Goal: Information Seeking & Learning: Learn about a topic

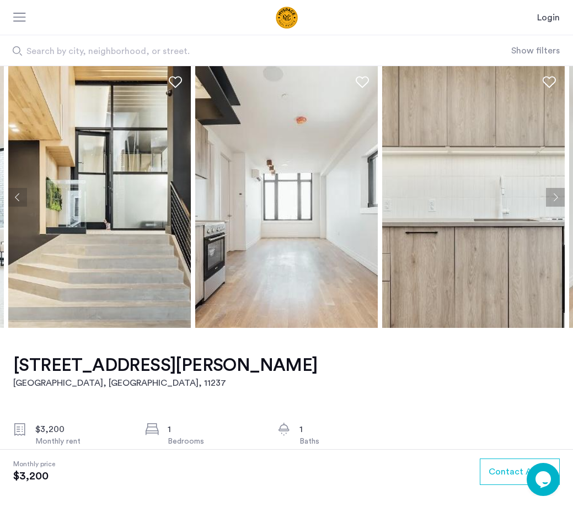
drag, startPoint x: 197, startPoint y: 268, endPoint x: 145, endPoint y: 270, distance: 51.9
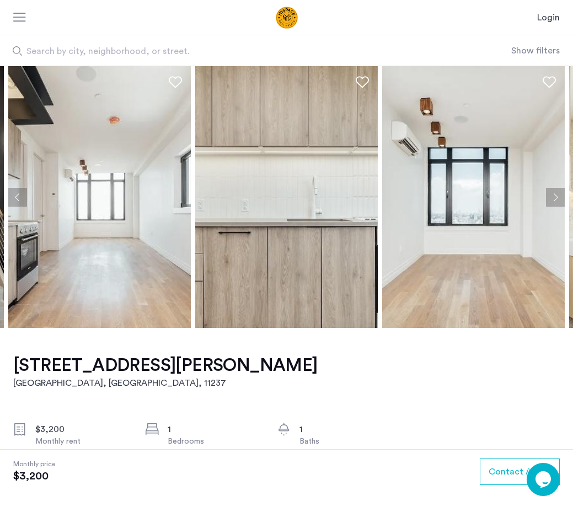
click at [549, 199] on button "Next apartment" at bounding box center [555, 197] width 19 height 19
click at [555, 198] on button "Next apartment" at bounding box center [555, 197] width 19 height 19
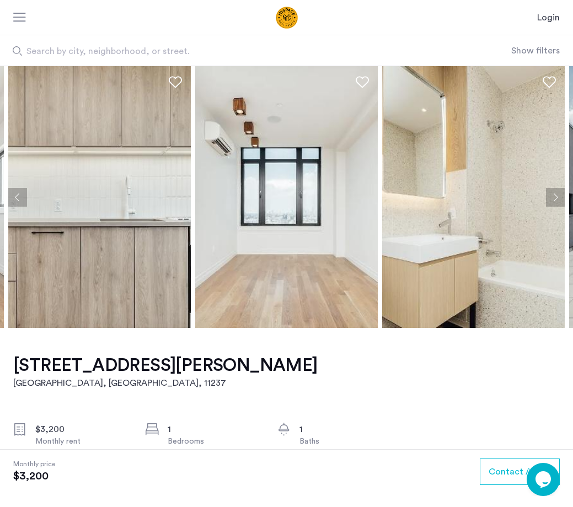
click at [555, 198] on button "Next apartment" at bounding box center [555, 197] width 19 height 19
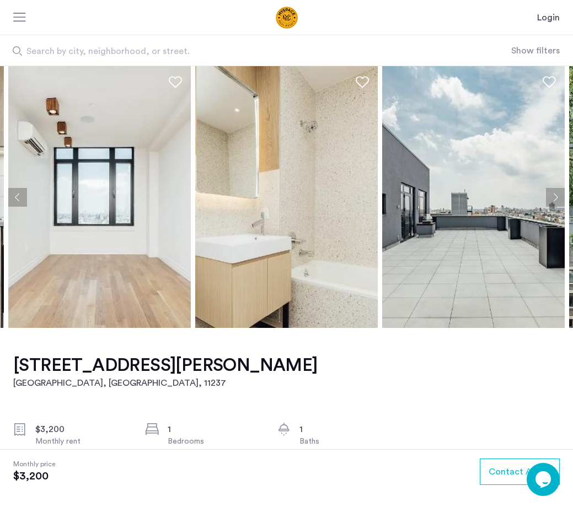
click at [555, 198] on button "Next apartment" at bounding box center [555, 197] width 19 height 19
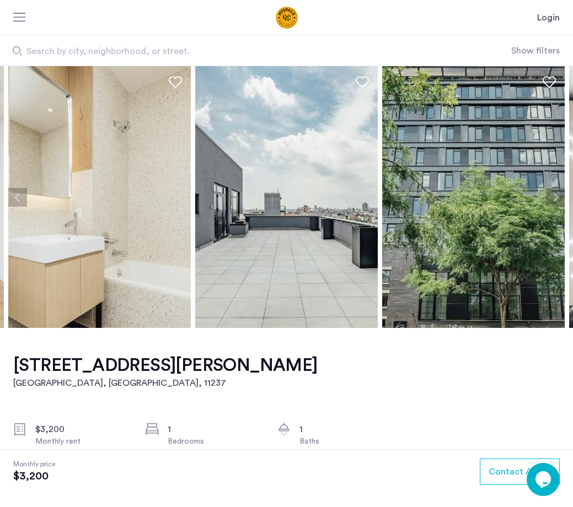
drag, startPoint x: 358, startPoint y: 220, endPoint x: 236, endPoint y: 212, distance: 122.7
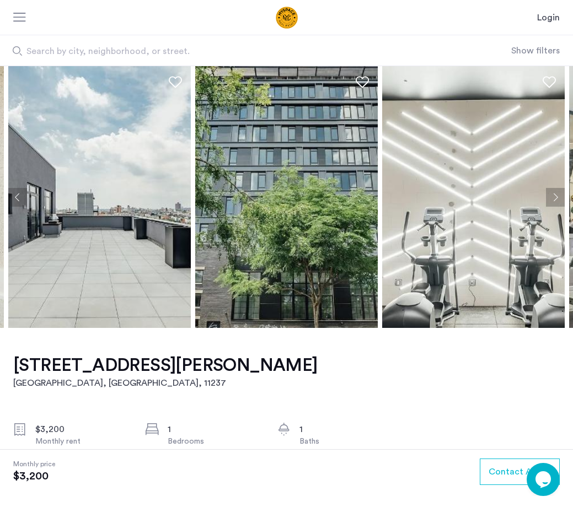
click at [559, 201] on button "Next apartment" at bounding box center [555, 197] width 19 height 19
click at [555, 200] on button "Next apartment" at bounding box center [555, 197] width 19 height 19
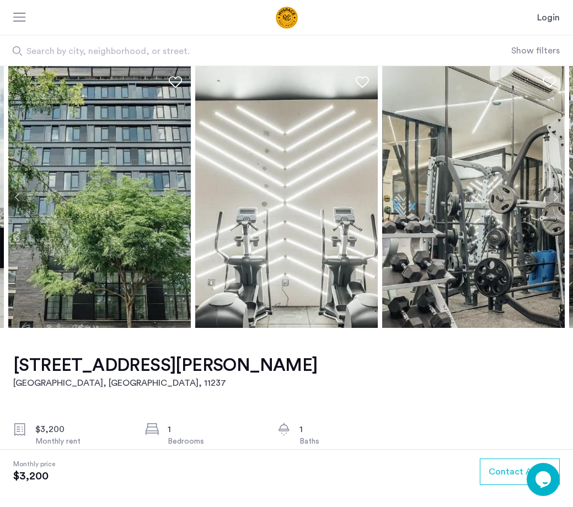
click at [555, 200] on button "Next apartment" at bounding box center [555, 197] width 19 height 19
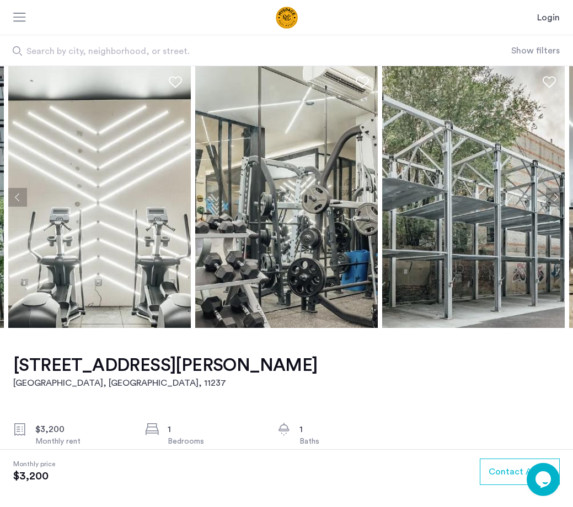
click at [555, 200] on button "Next apartment" at bounding box center [555, 197] width 19 height 19
click at [554, 200] on button "Next apartment" at bounding box center [555, 197] width 19 height 19
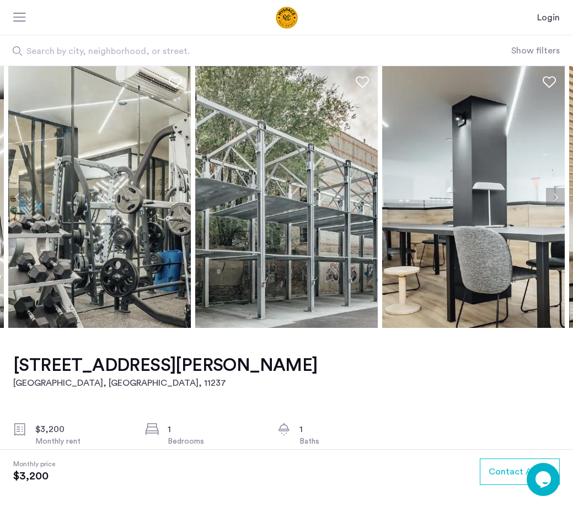
click at [553, 200] on button "Next apartment" at bounding box center [555, 197] width 19 height 19
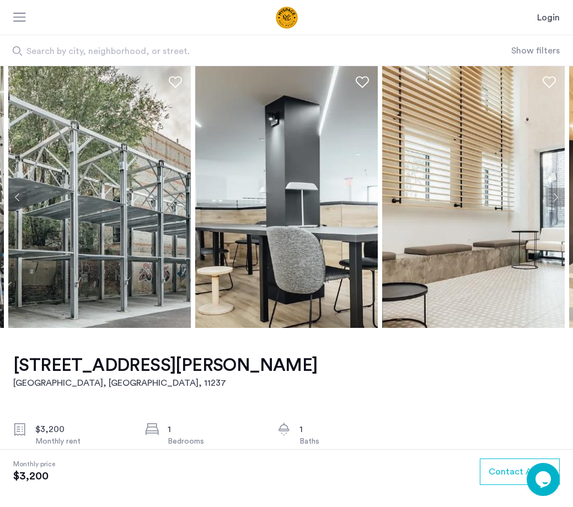
click at [552, 200] on button "Next apartment" at bounding box center [555, 197] width 19 height 19
click at [550, 200] on button "Next apartment" at bounding box center [555, 197] width 19 height 19
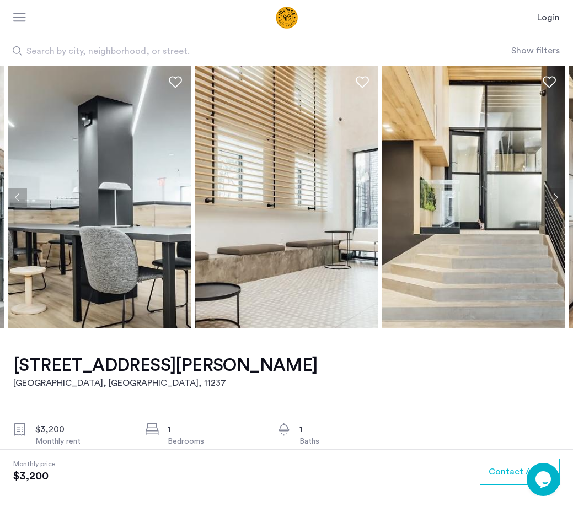
click at [548, 200] on button "Next apartment" at bounding box center [555, 197] width 19 height 19
click at [547, 200] on button "Next apartment" at bounding box center [555, 197] width 19 height 19
click at [546, 200] on button "Next apartment" at bounding box center [555, 197] width 19 height 19
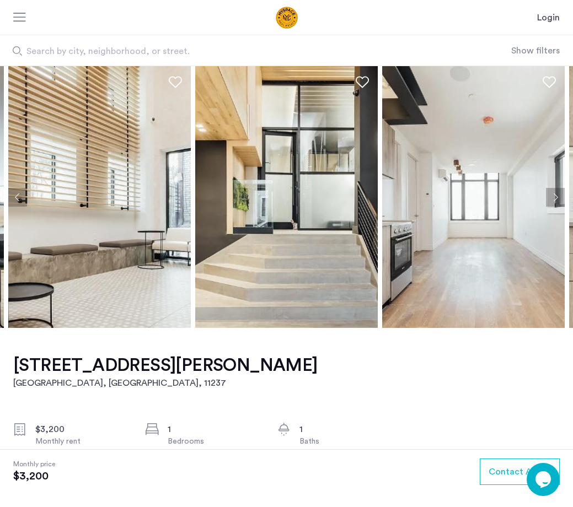
click at [544, 200] on img at bounding box center [473, 197] width 183 height 262
click at [543, 200] on img at bounding box center [473, 197] width 183 height 262
click at [548, 198] on button "Next apartment" at bounding box center [555, 197] width 19 height 19
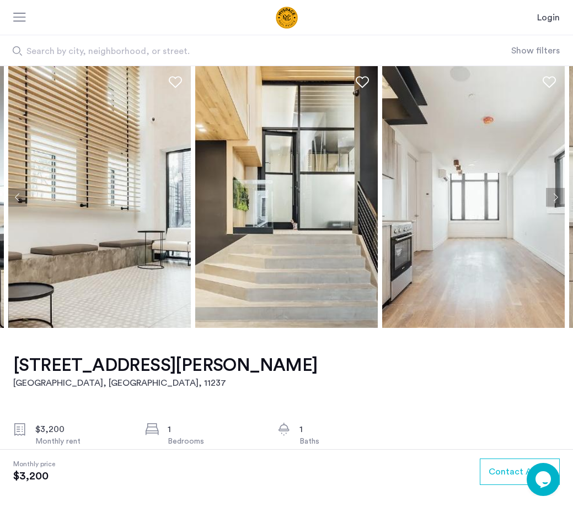
click at [548, 198] on button "Next apartment" at bounding box center [555, 197] width 19 height 19
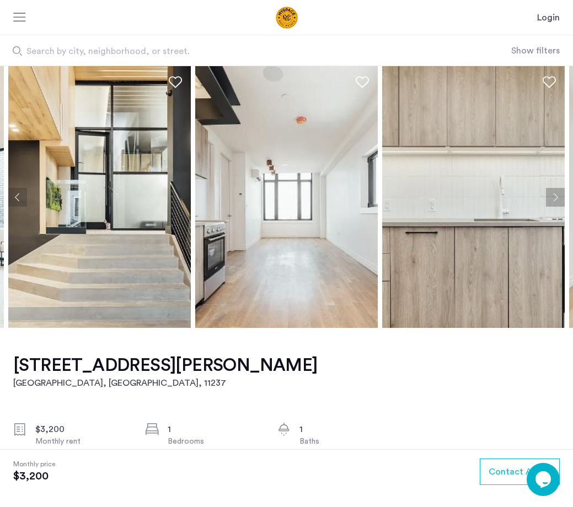
click at [548, 198] on button "Next apartment" at bounding box center [555, 197] width 19 height 19
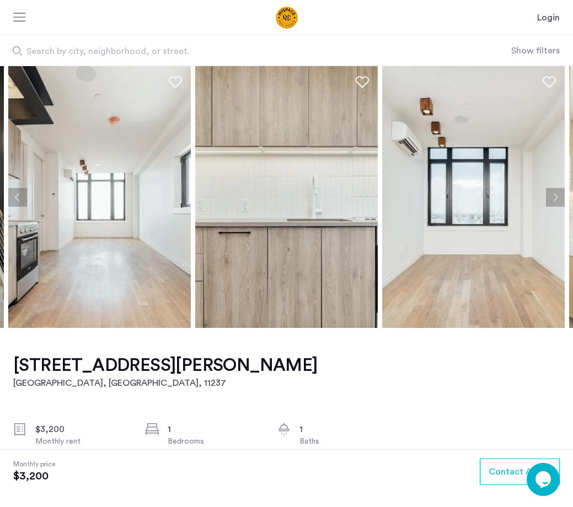
drag, startPoint x: 548, startPoint y: 197, endPoint x: 539, endPoint y: 197, distance: 8.8
